Goal: Complete application form

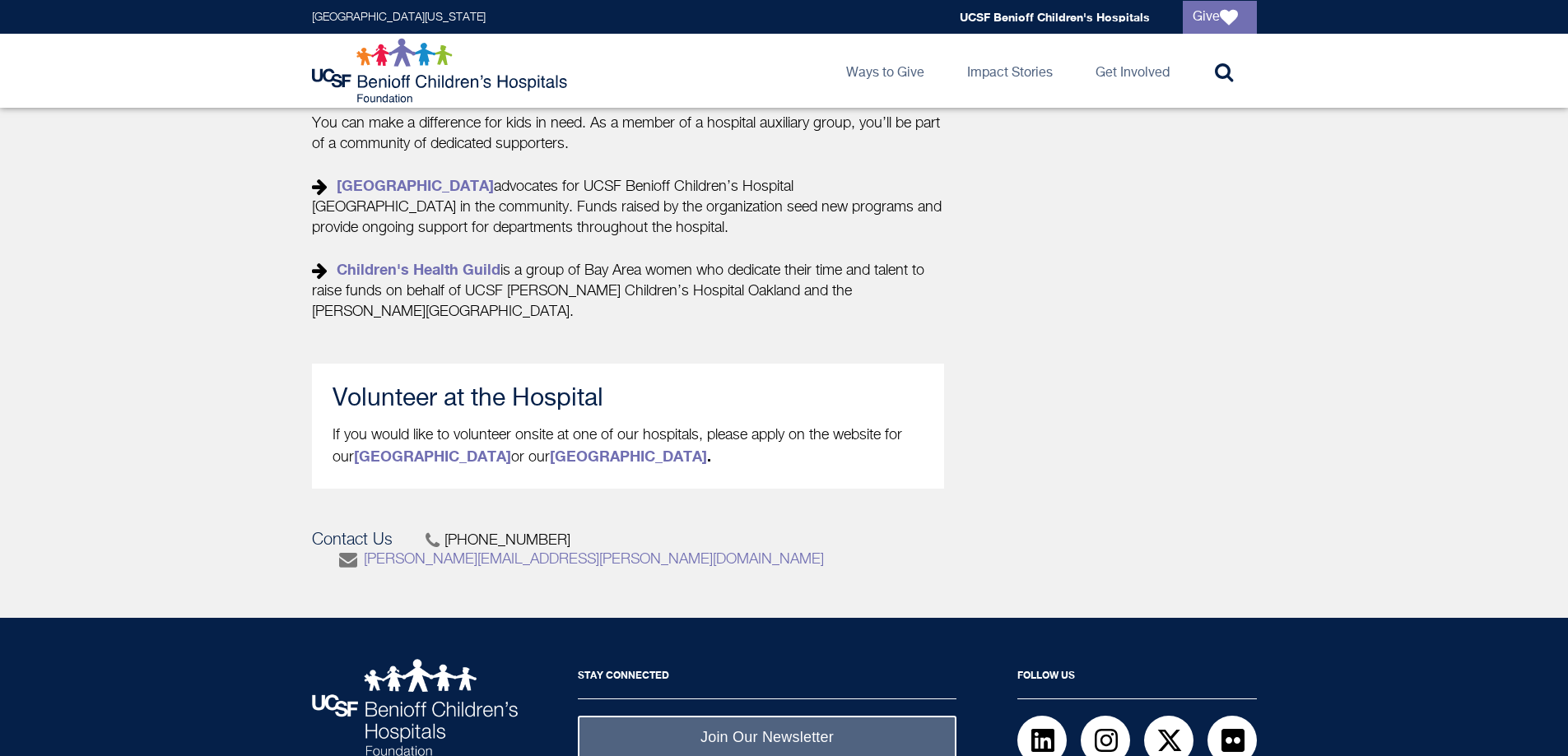
scroll to position [741, 0]
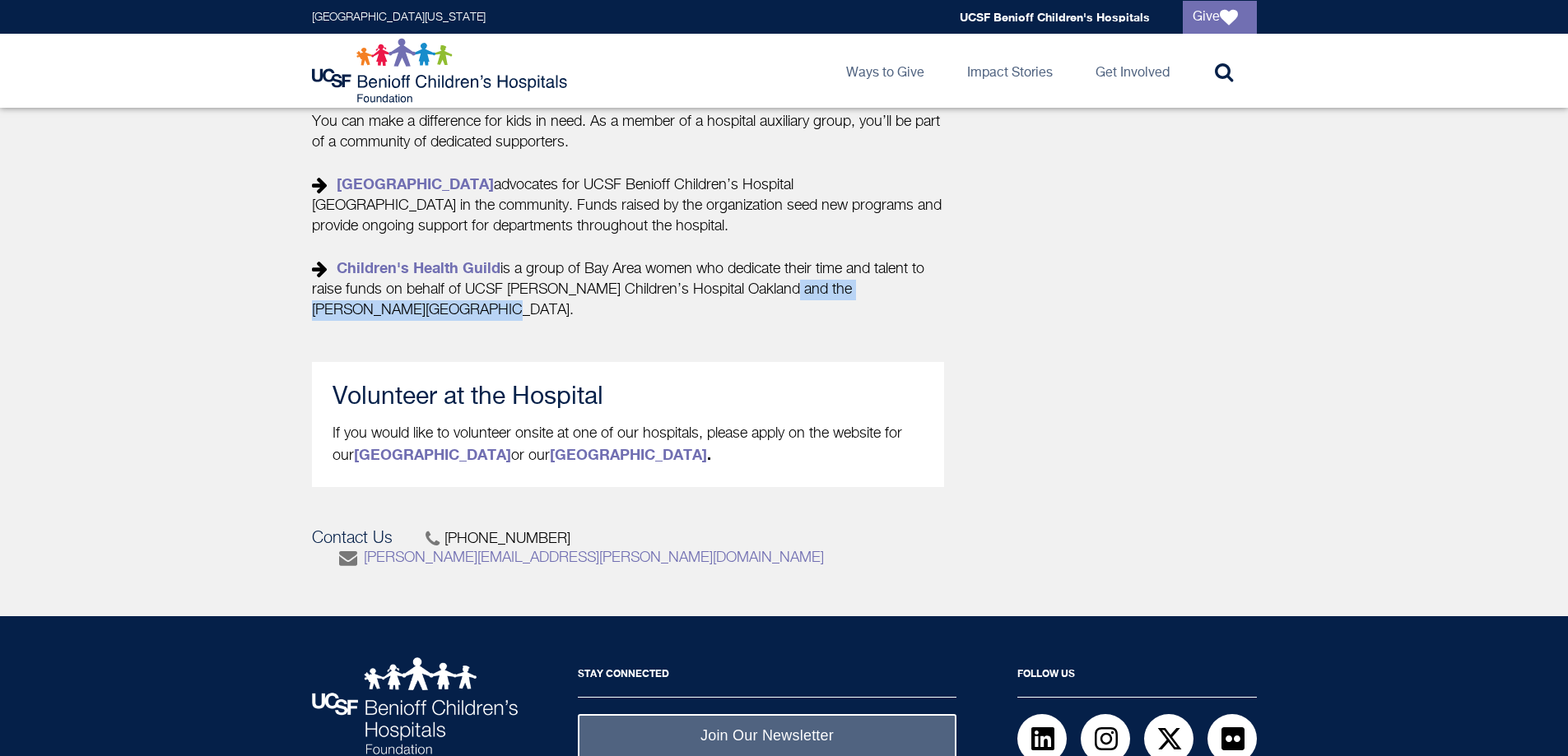
drag, startPoint x: 769, startPoint y: 296, endPoint x: 795, endPoint y: 313, distance: 31.1
click at [795, 313] on p "You can make a difference for kids in need. As a member of a hospital auxiliary…" at bounding box center [628, 216] width 632 height 209
copy p "the [PERSON_NAME] Children's House."
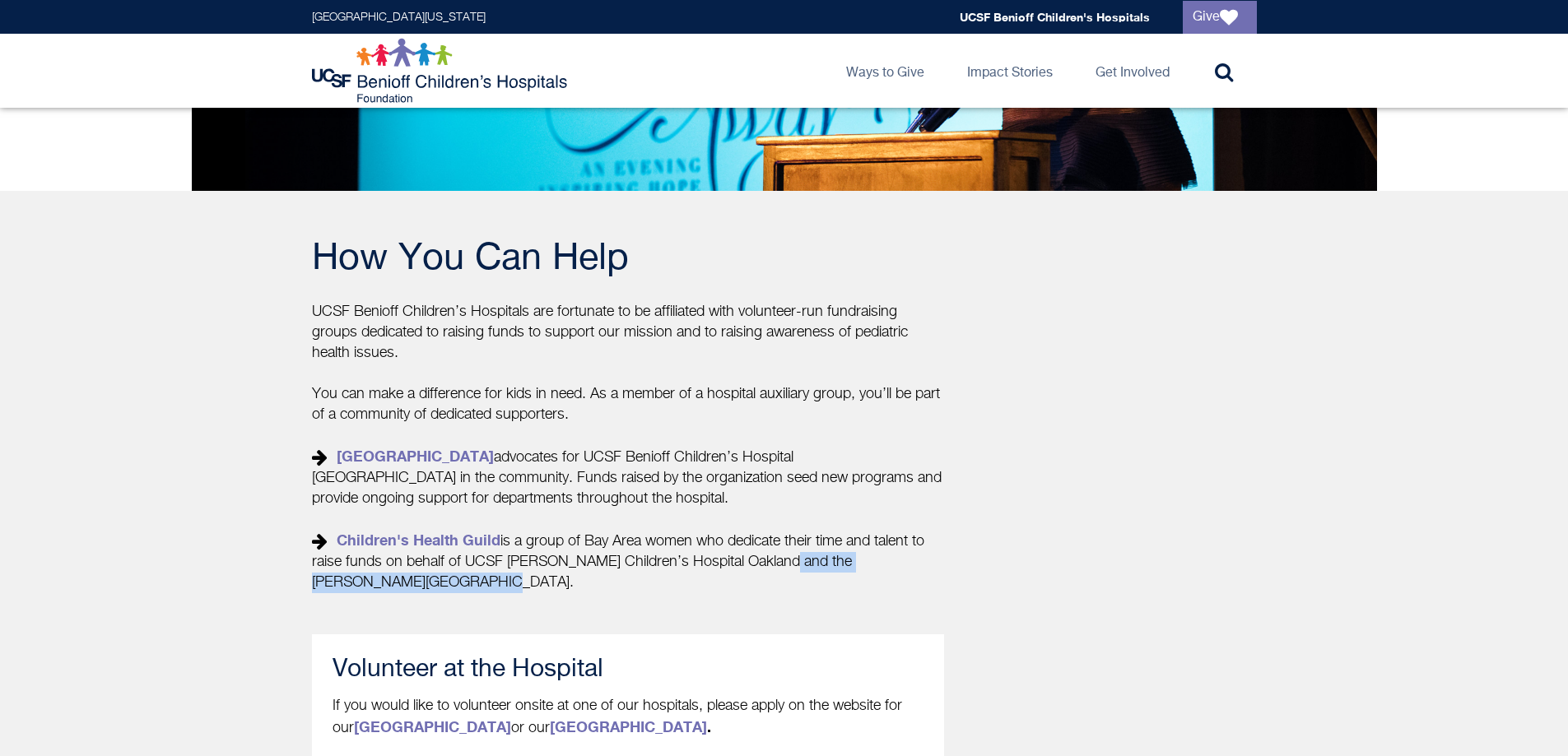
scroll to position [412, 0]
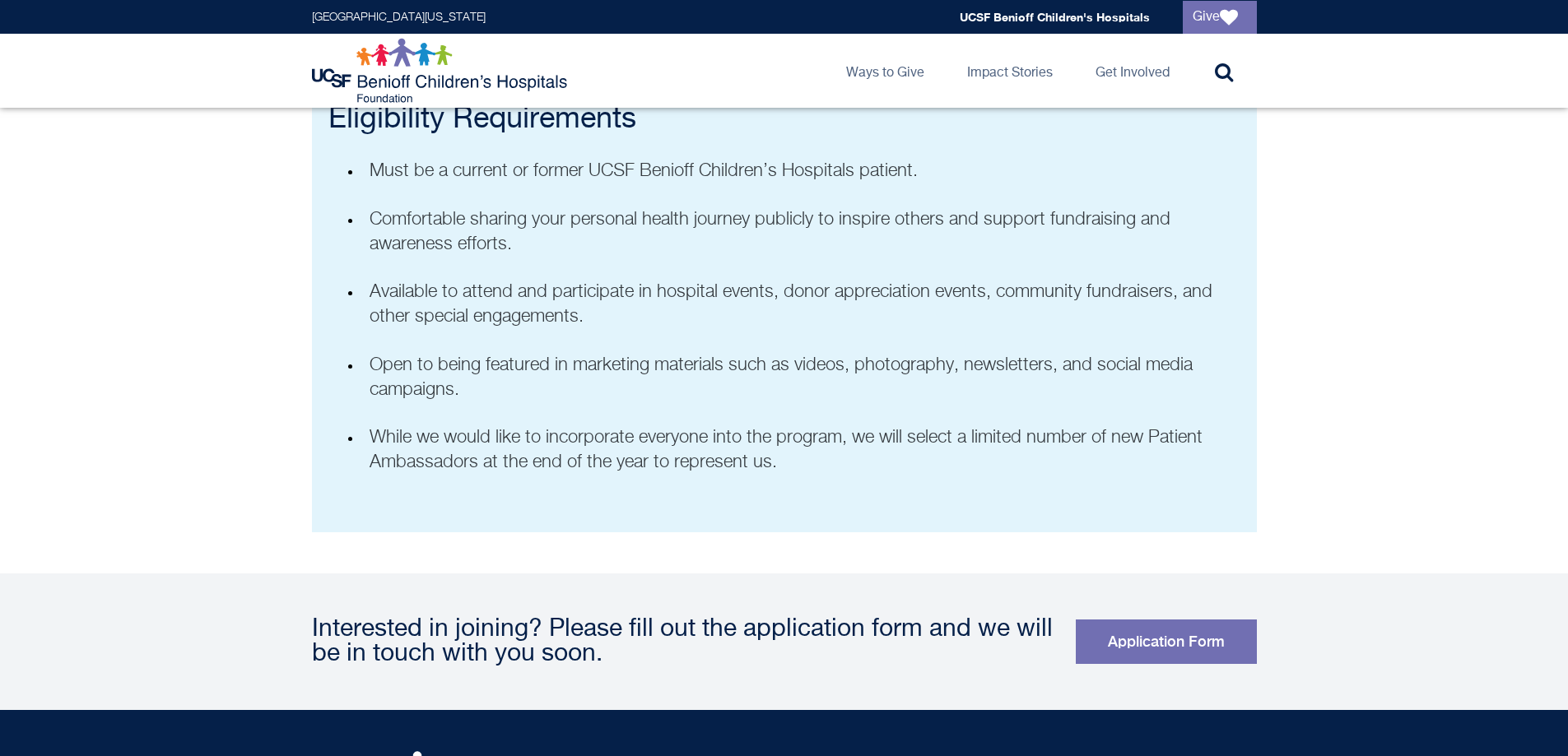
scroll to position [1070, 0]
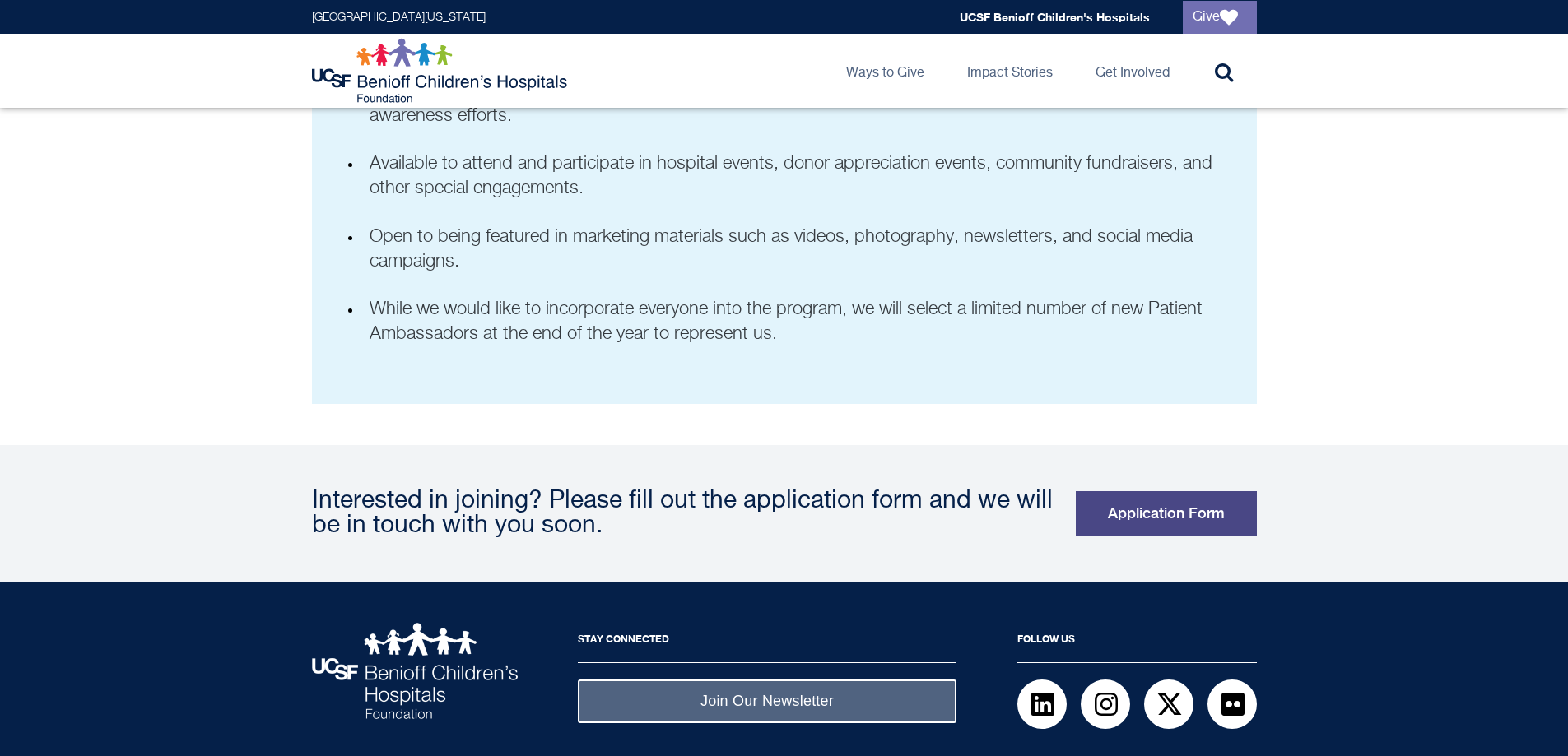
click at [1140, 512] on link "Application Form" at bounding box center [1167, 514] width 181 height 45
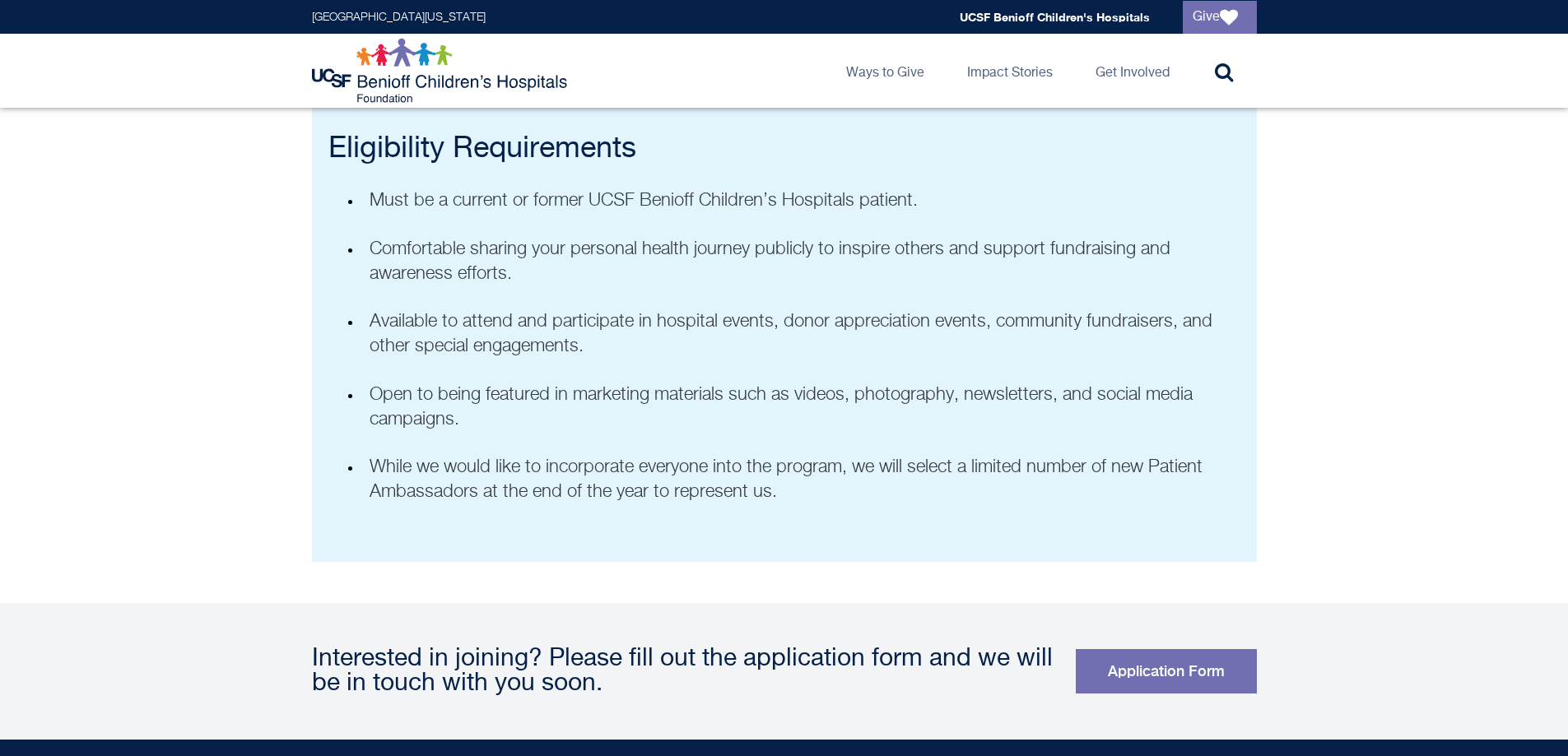
scroll to position [906, 0]
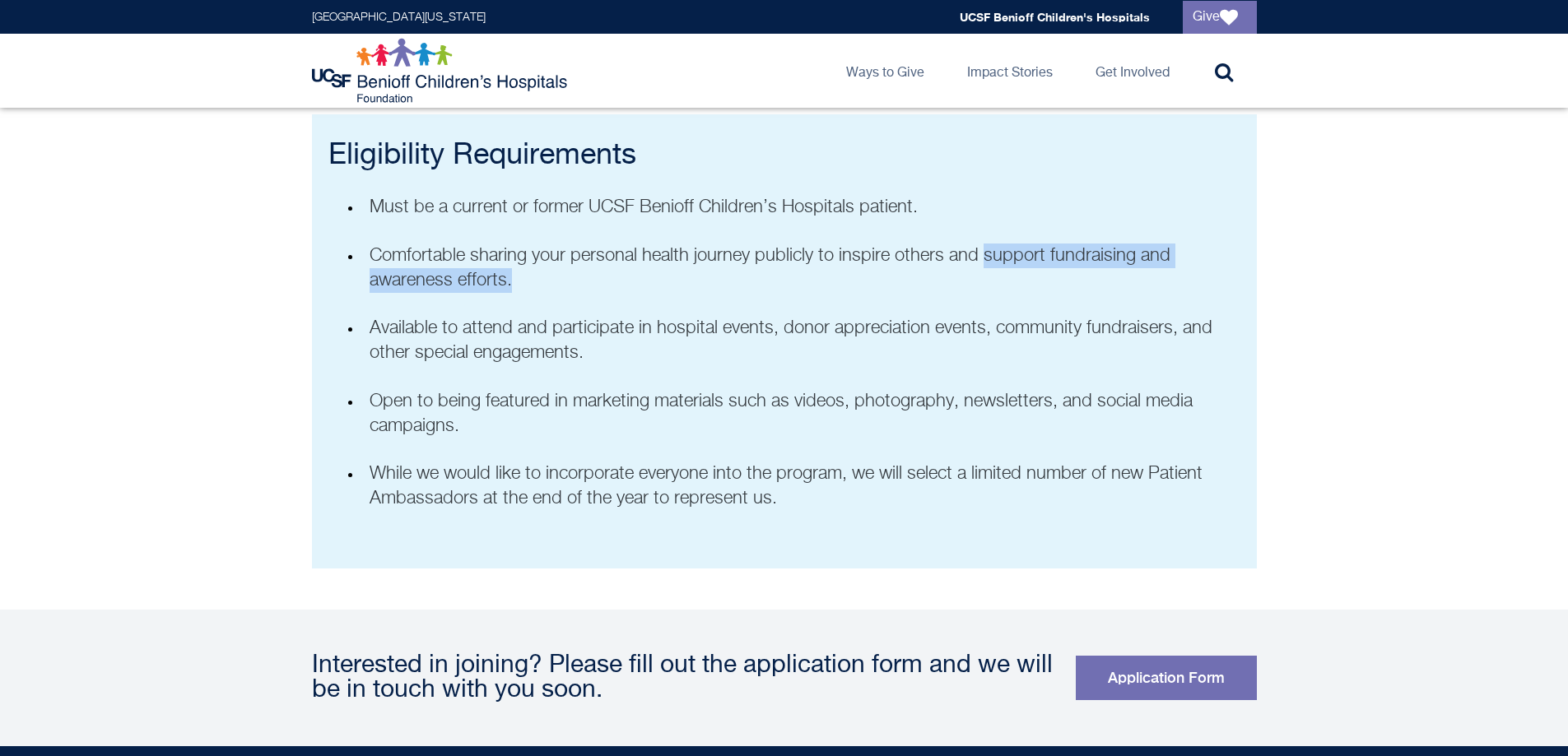
drag, startPoint x: 987, startPoint y: 256, endPoint x: 993, endPoint y: 278, distance: 22.8
click at [993, 278] on p "Comfortable sharing your personal health journey publicly to inspire others and…" at bounding box center [801, 268] width 863 height 50
copy p "support fundraising and awareness efforts."
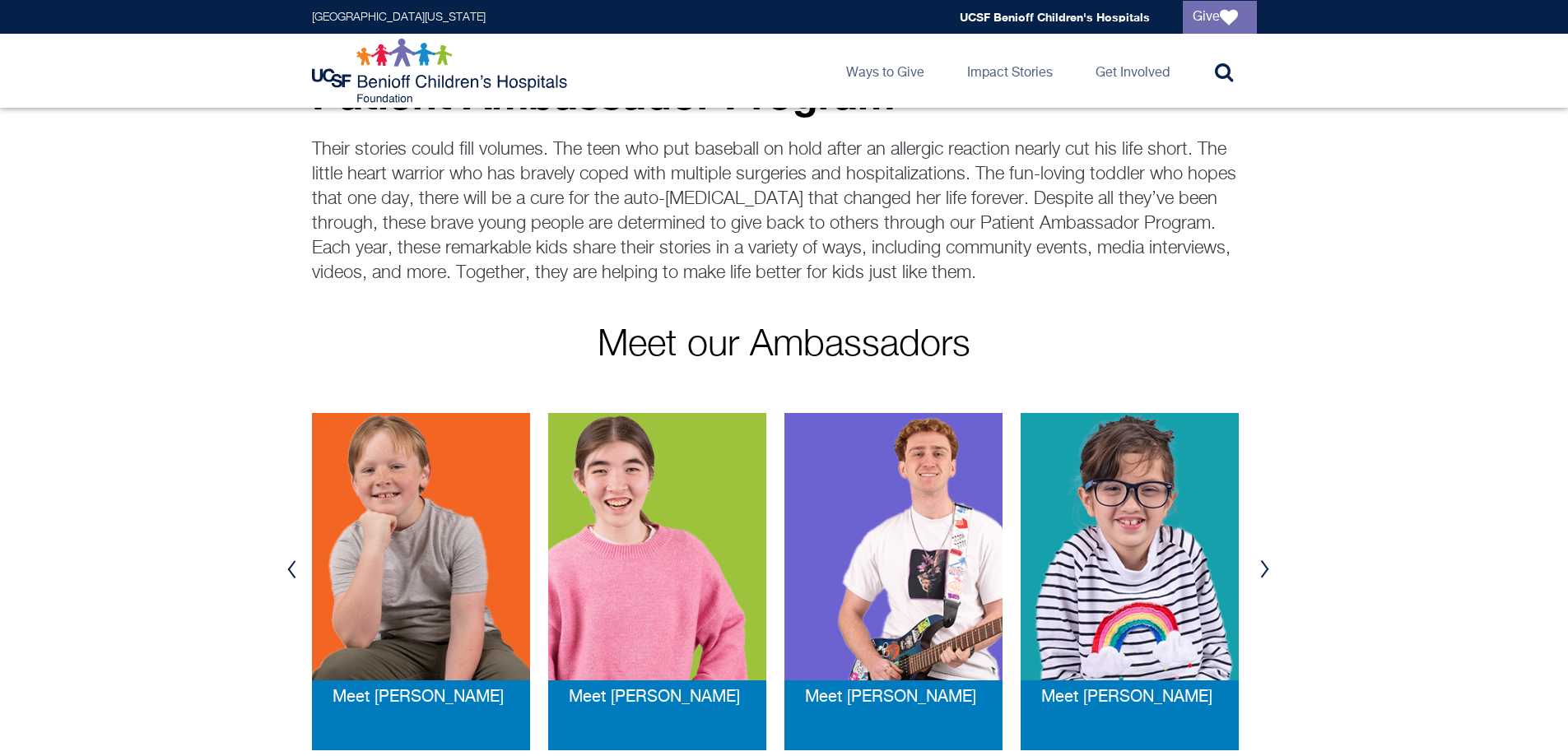
scroll to position [0, 0]
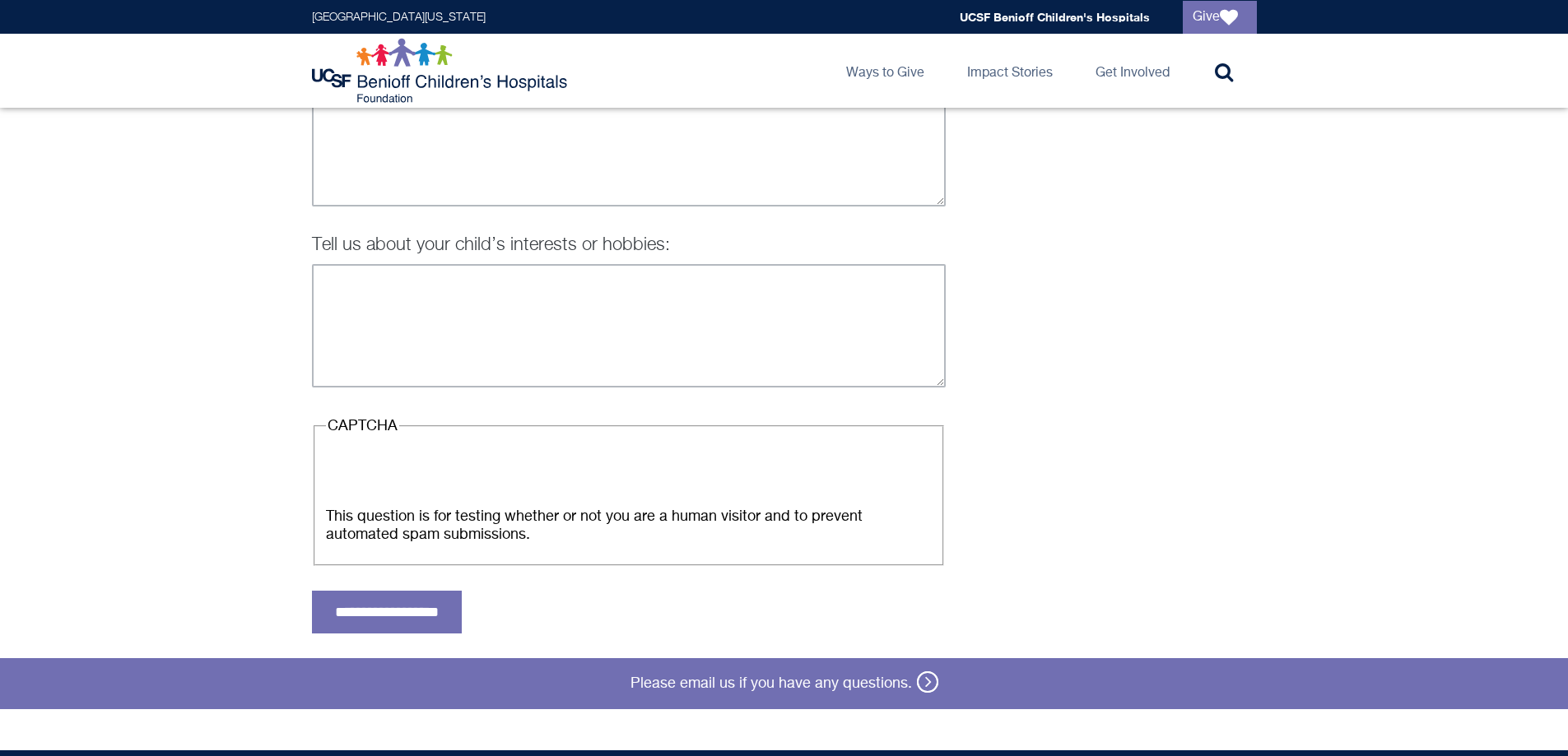
scroll to position [1667, 0]
